Goal: Task Accomplishment & Management: Manage account settings

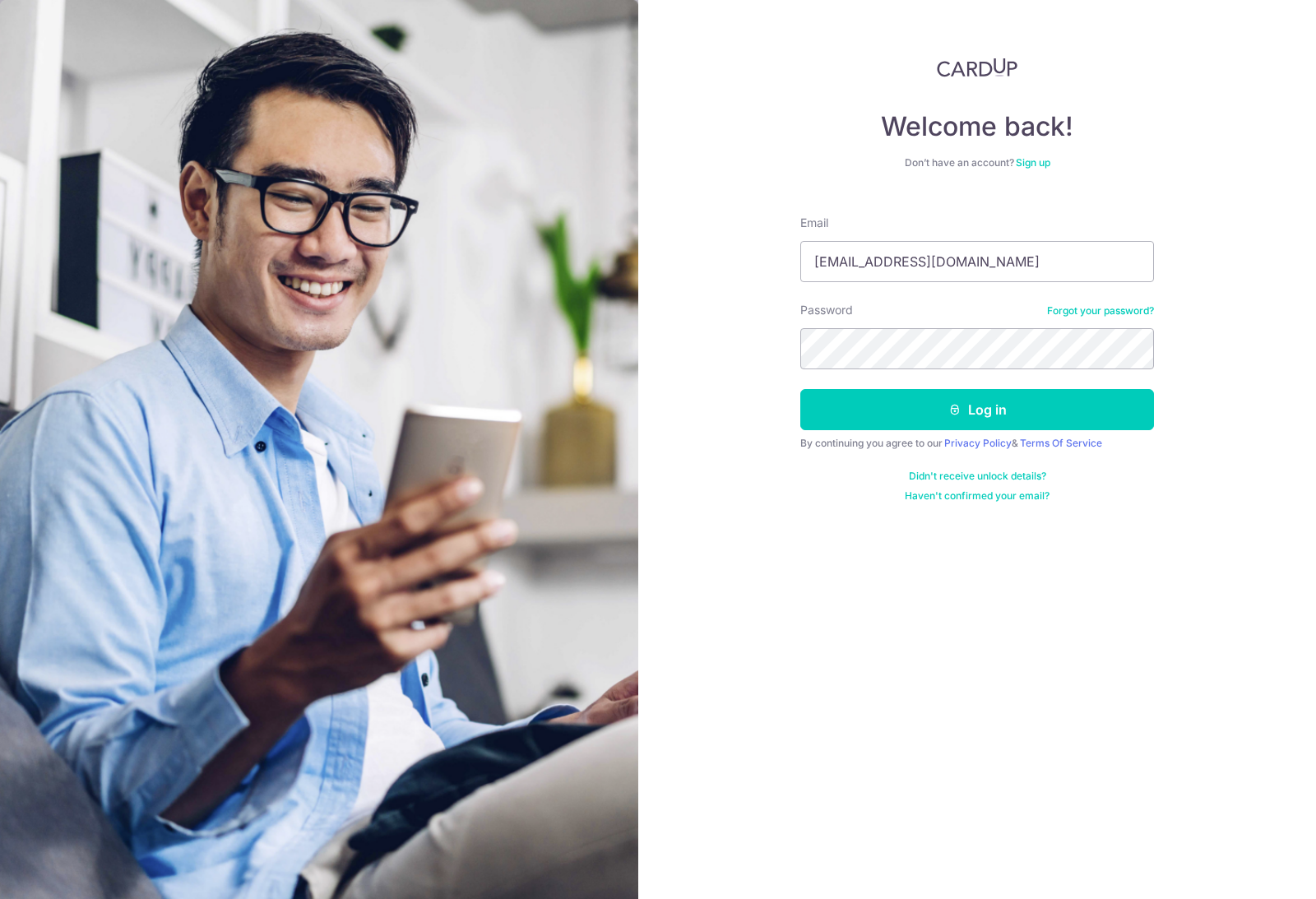
type input "Evelynke@gmail.com"
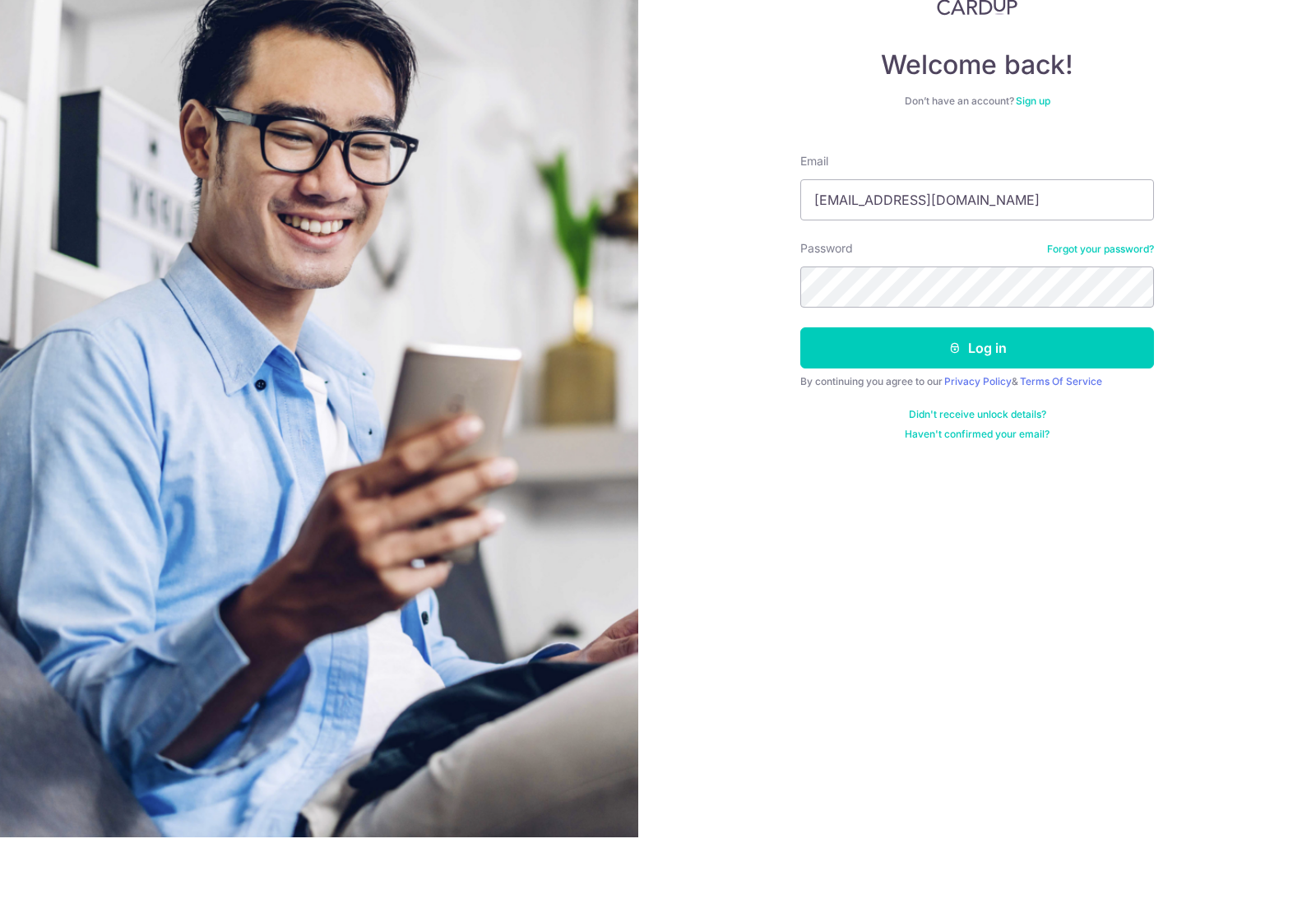
click at [1115, 389] on button "Log in" at bounding box center [977, 409] width 353 height 42
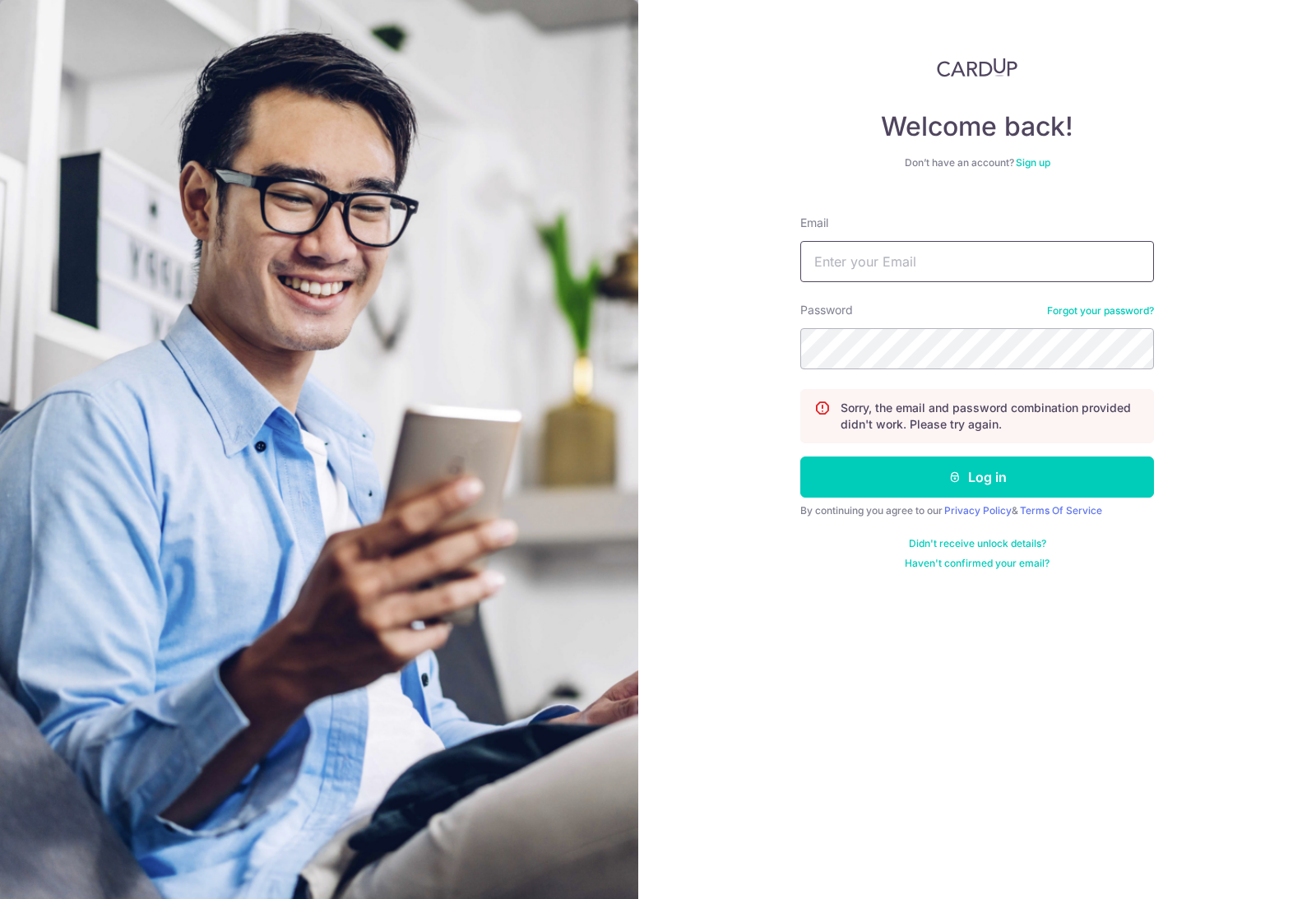
click at [1006, 261] on input "Email" at bounding box center [977, 261] width 353 height 42
type input "[EMAIL_ADDRESS][DOMAIN_NAME]"
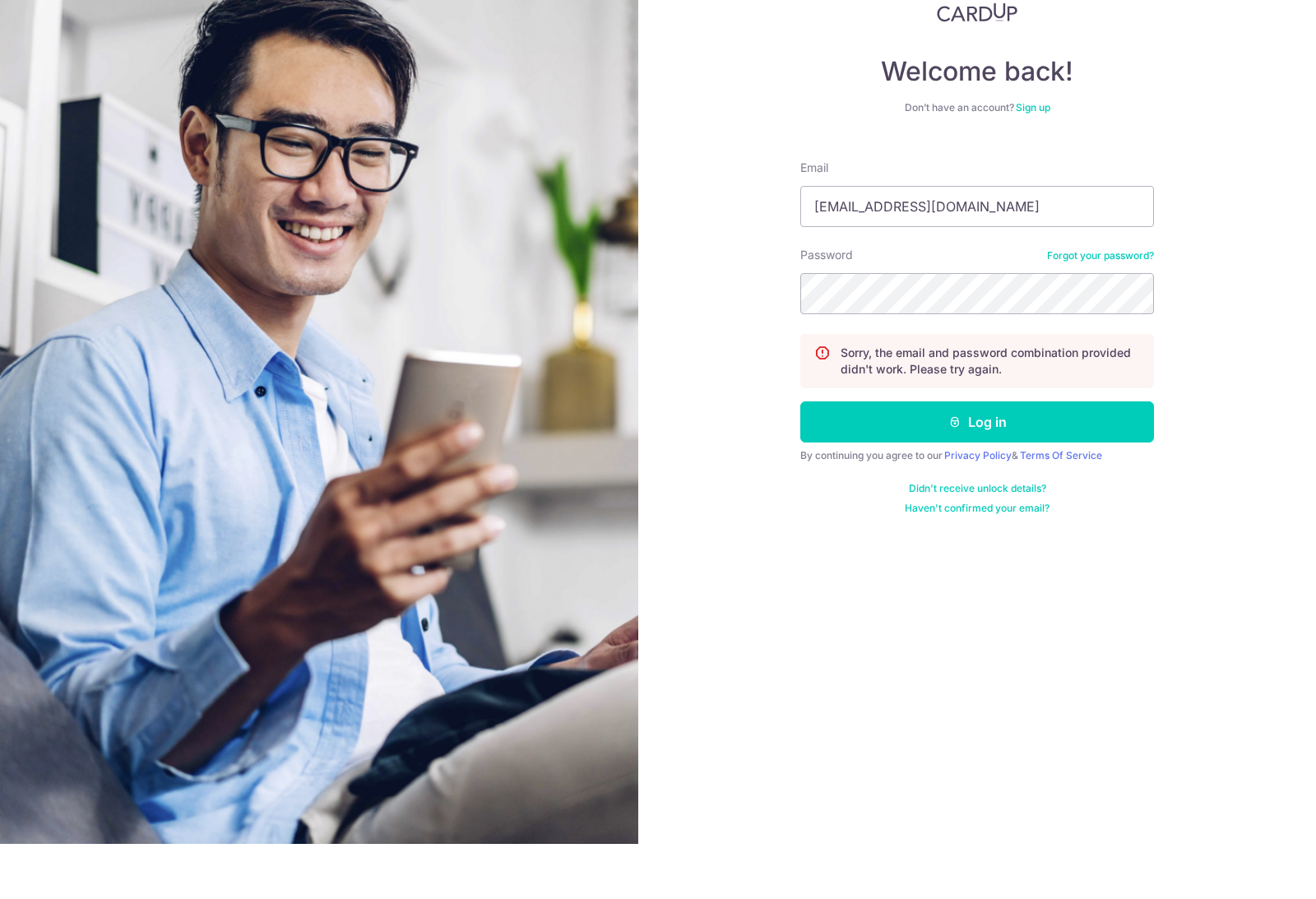
click at [1105, 457] on button "Log in" at bounding box center [977, 477] width 353 height 42
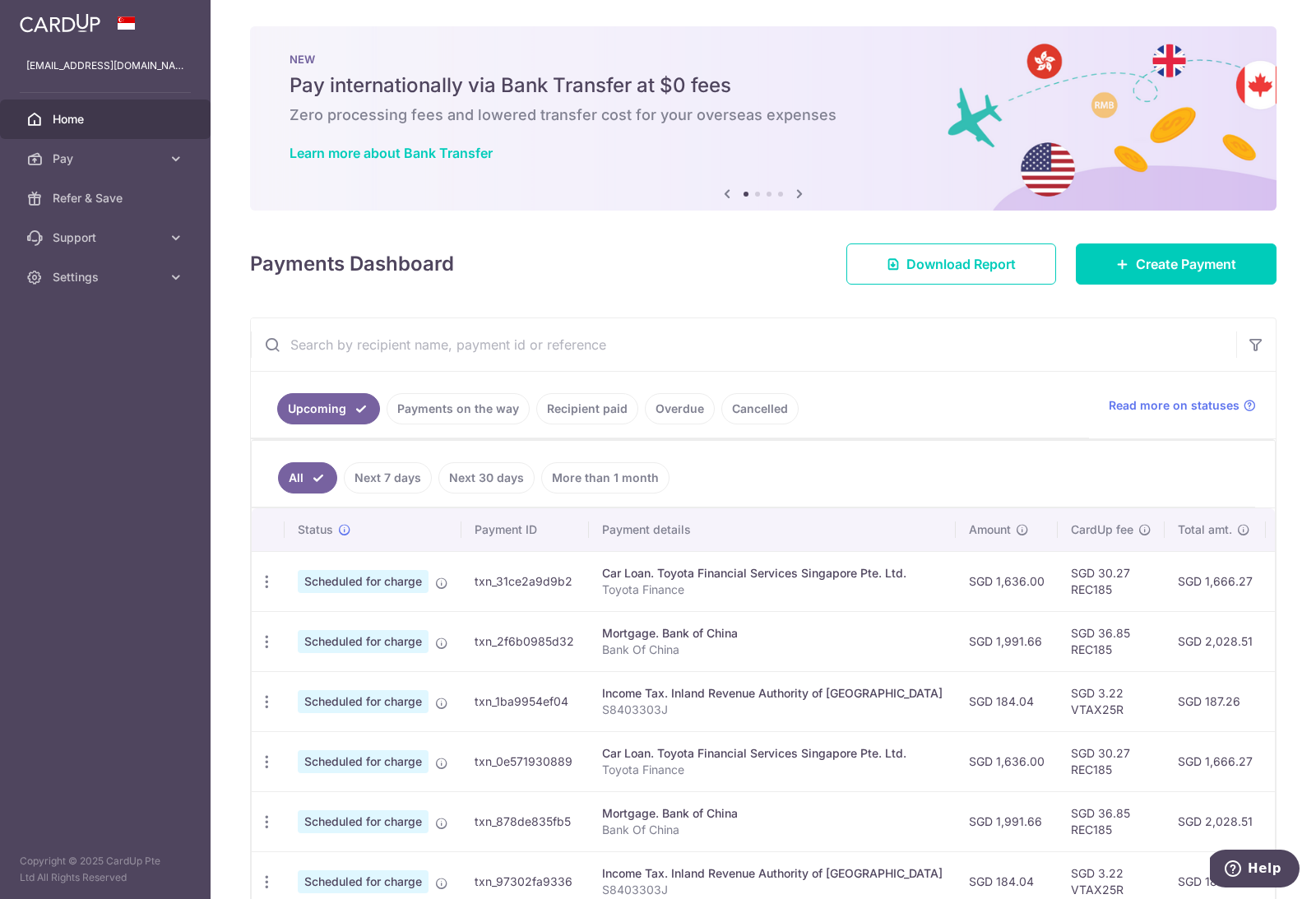
click at [407, 478] on link "Next 7 days" at bounding box center [388, 477] width 88 height 31
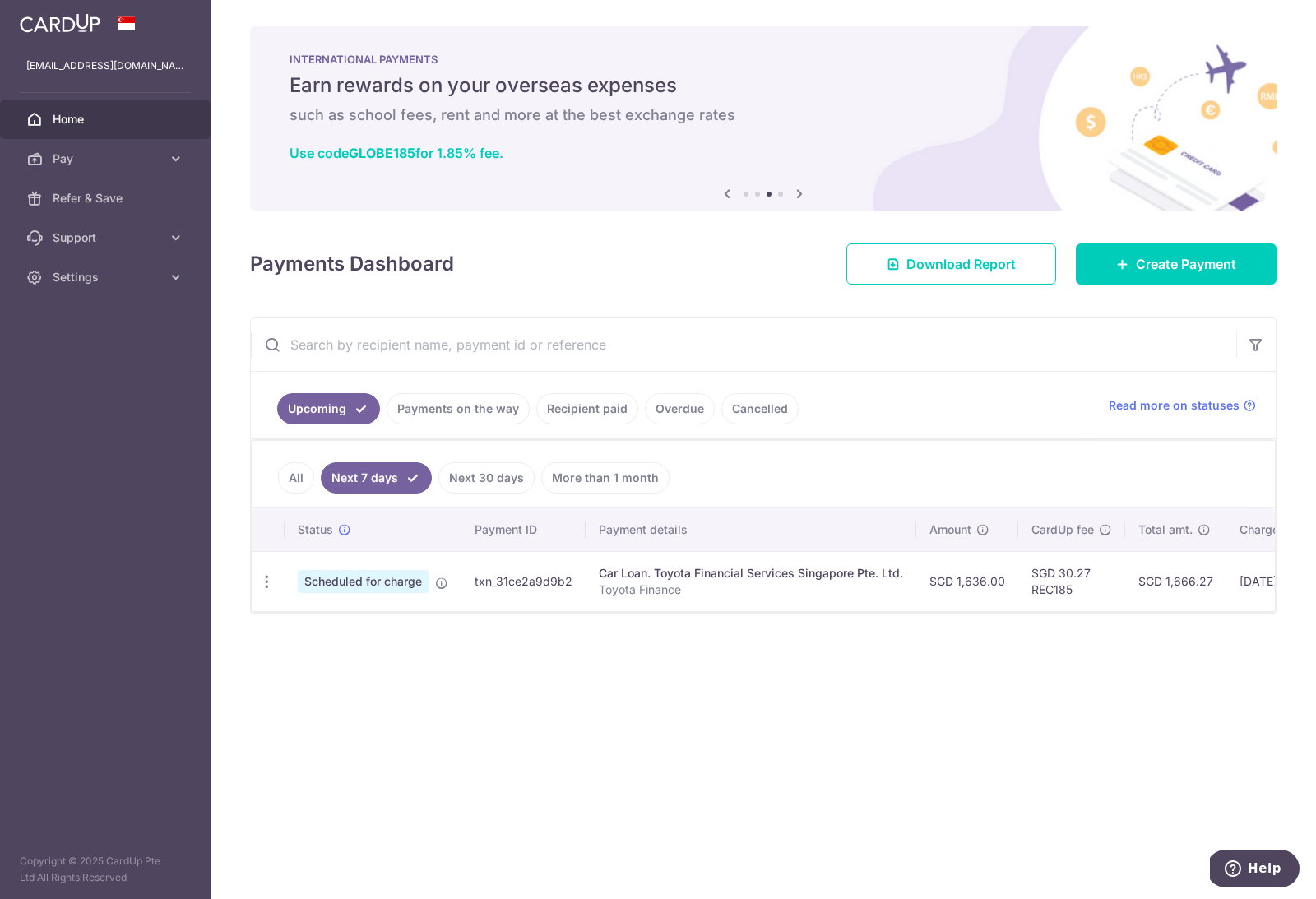
click at [499, 479] on link "Next 30 days" at bounding box center [486, 477] width 96 height 31
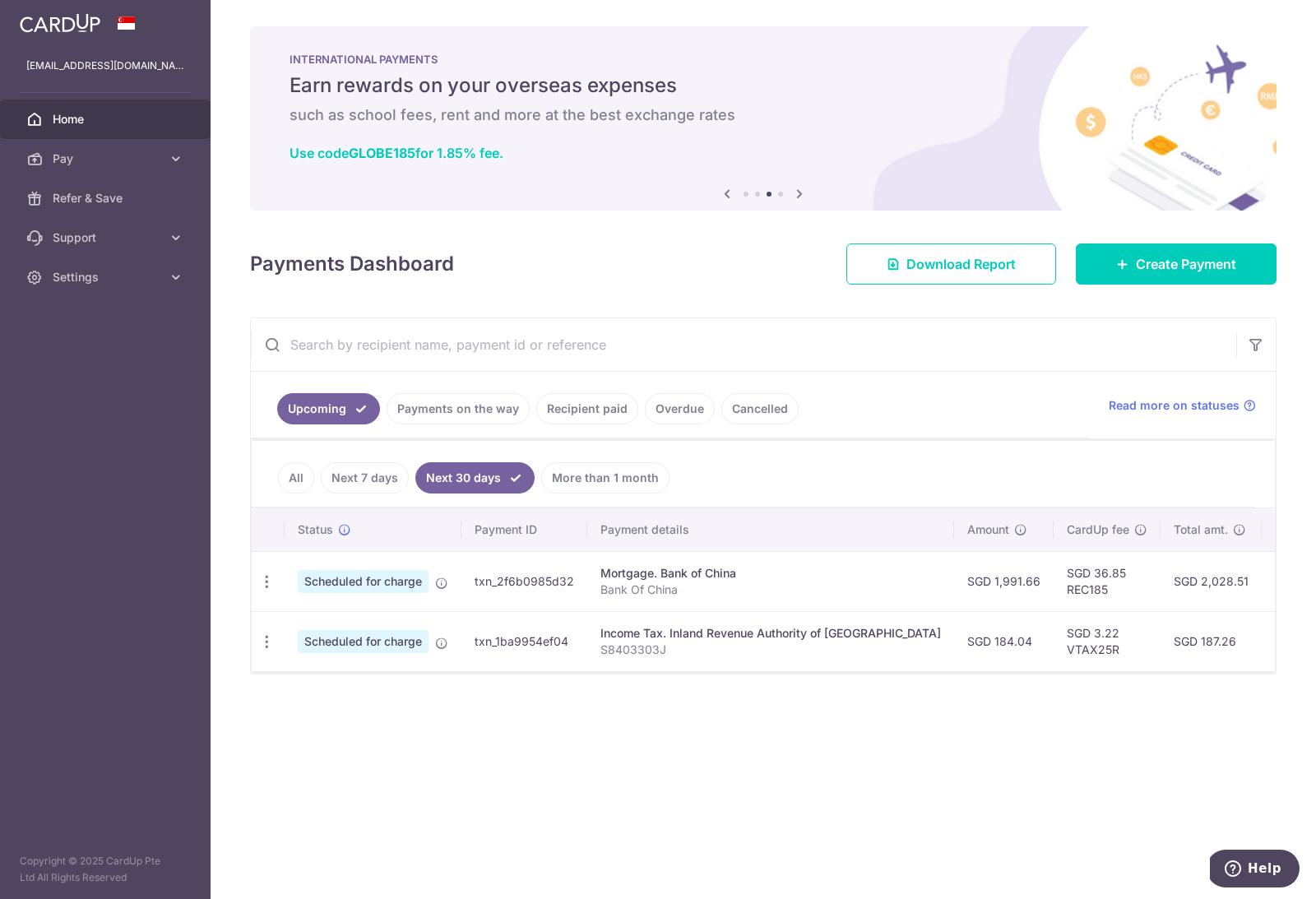
click at [97, 285] on link "Settings" at bounding box center [105, 276] width 210 height 40
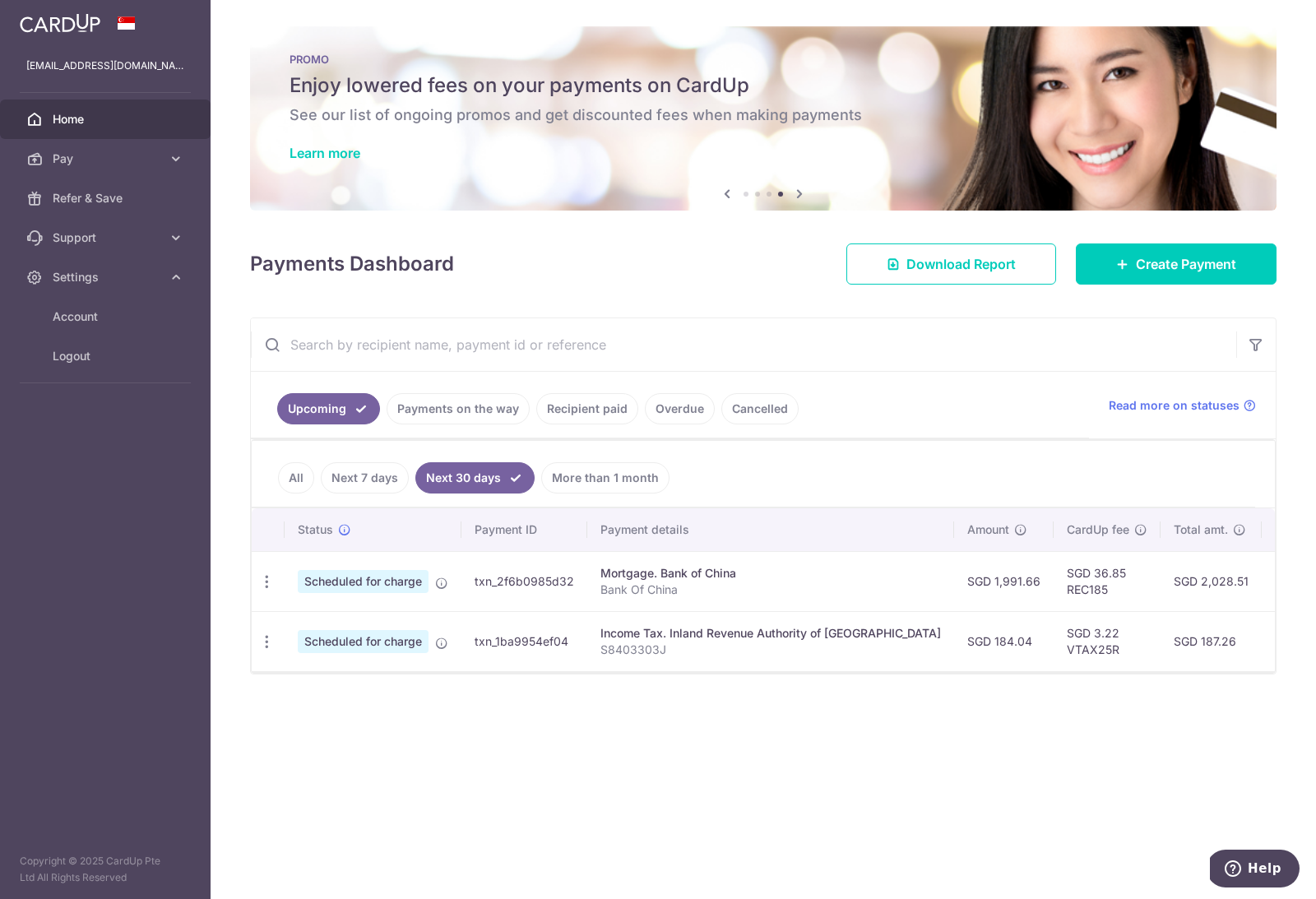
click at [464, 781] on div "× Pause Schedule Pause all future payments in this series Pause just this one p…" at bounding box center [762, 450] width 1105 height 899
click at [102, 363] on span "Logout" at bounding box center [107, 356] width 109 height 17
